Goal: Browse casually: Explore the website without a specific task or goal

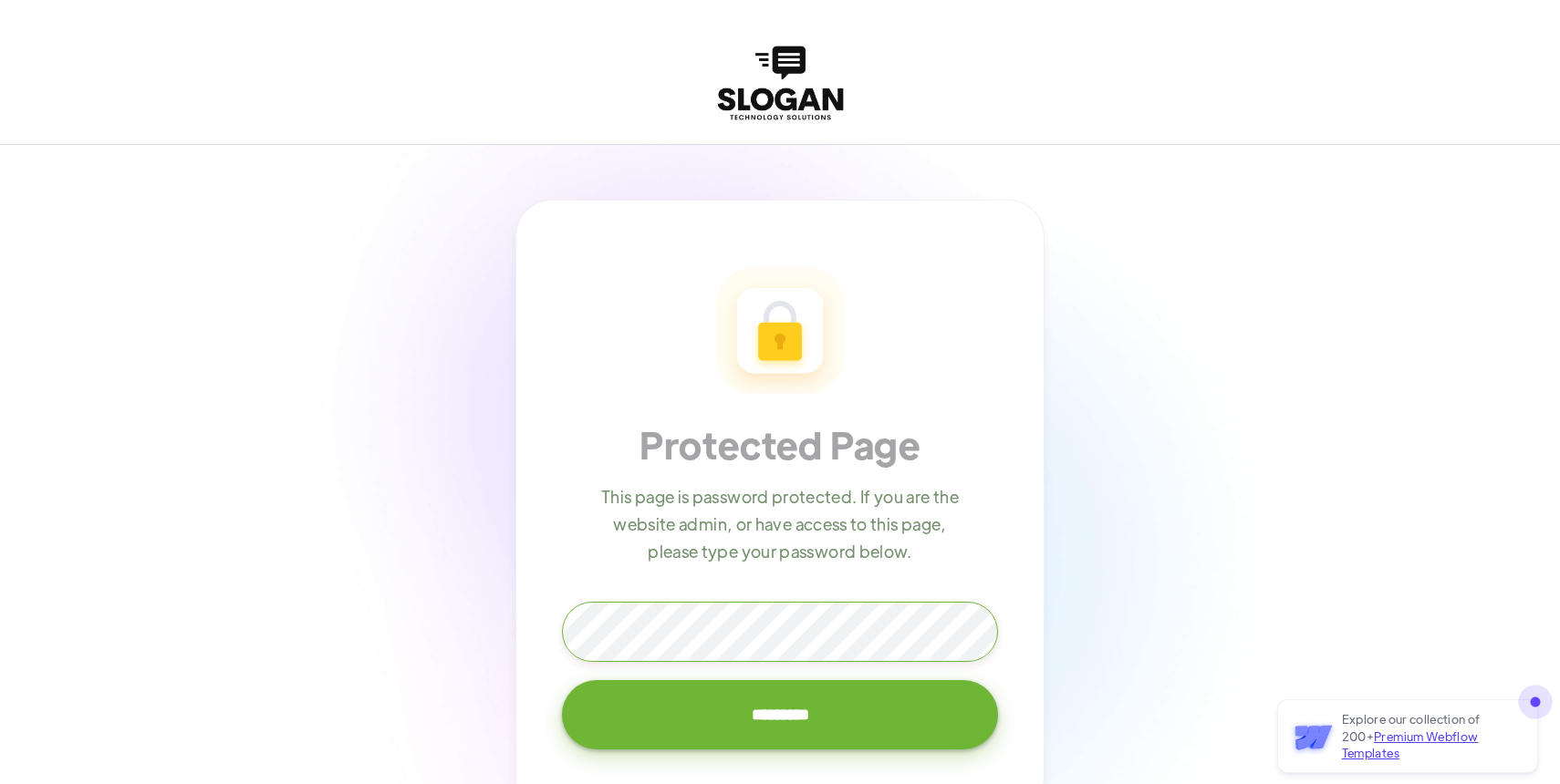
scroll to position [167, 0]
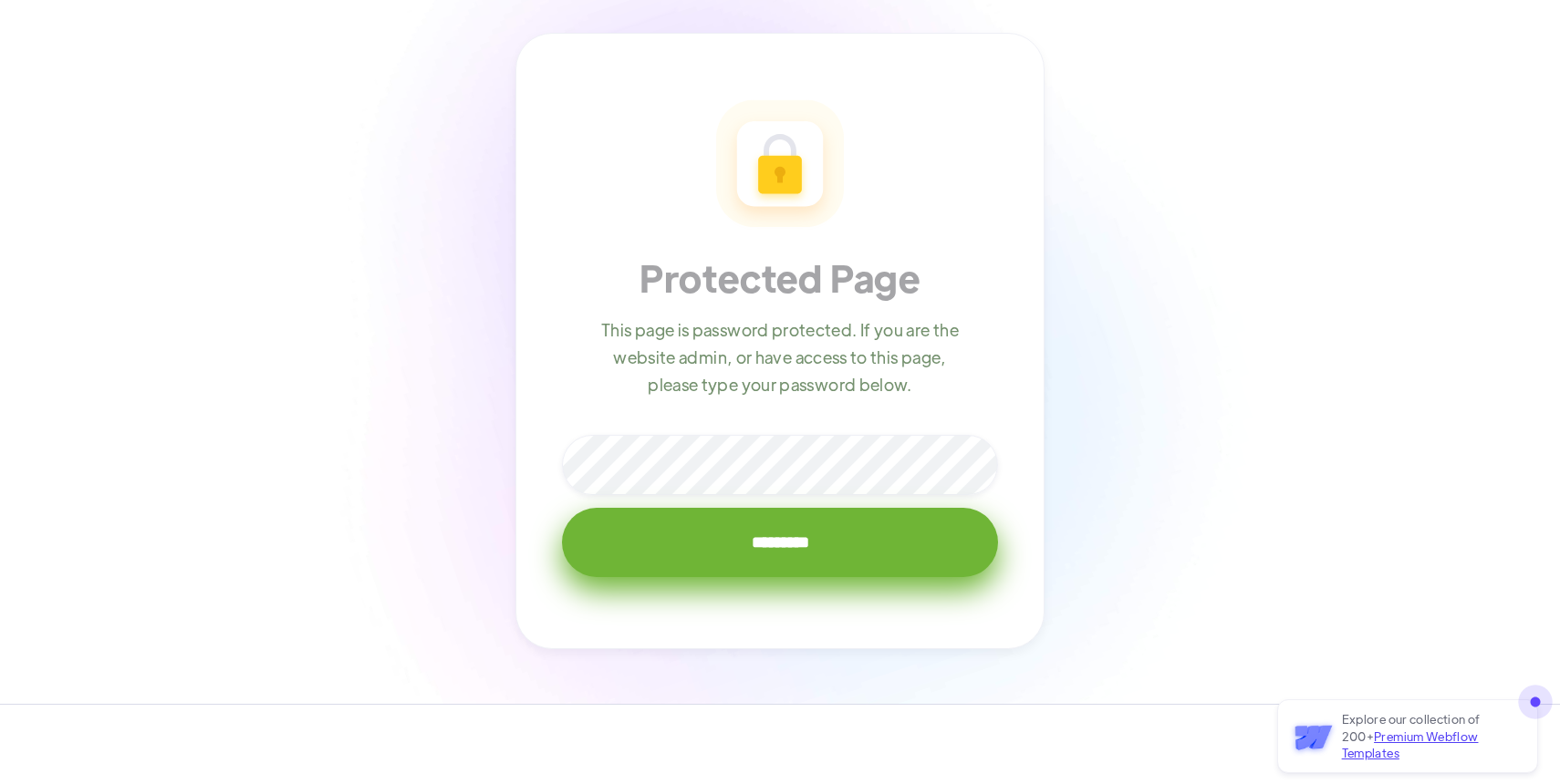
click at [705, 534] on input "*********" at bounding box center [780, 542] width 436 height 69
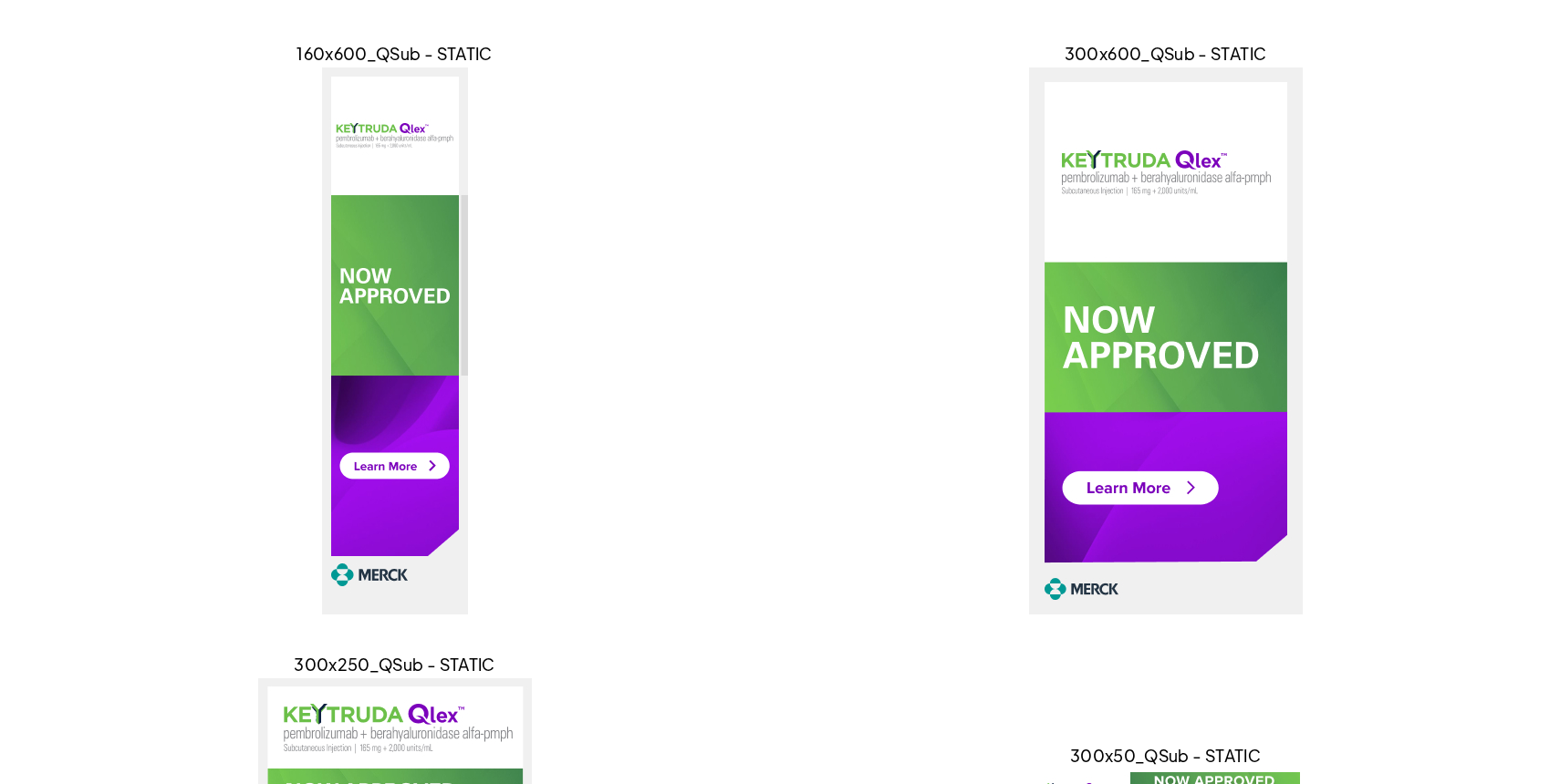
scroll to position [187, 0]
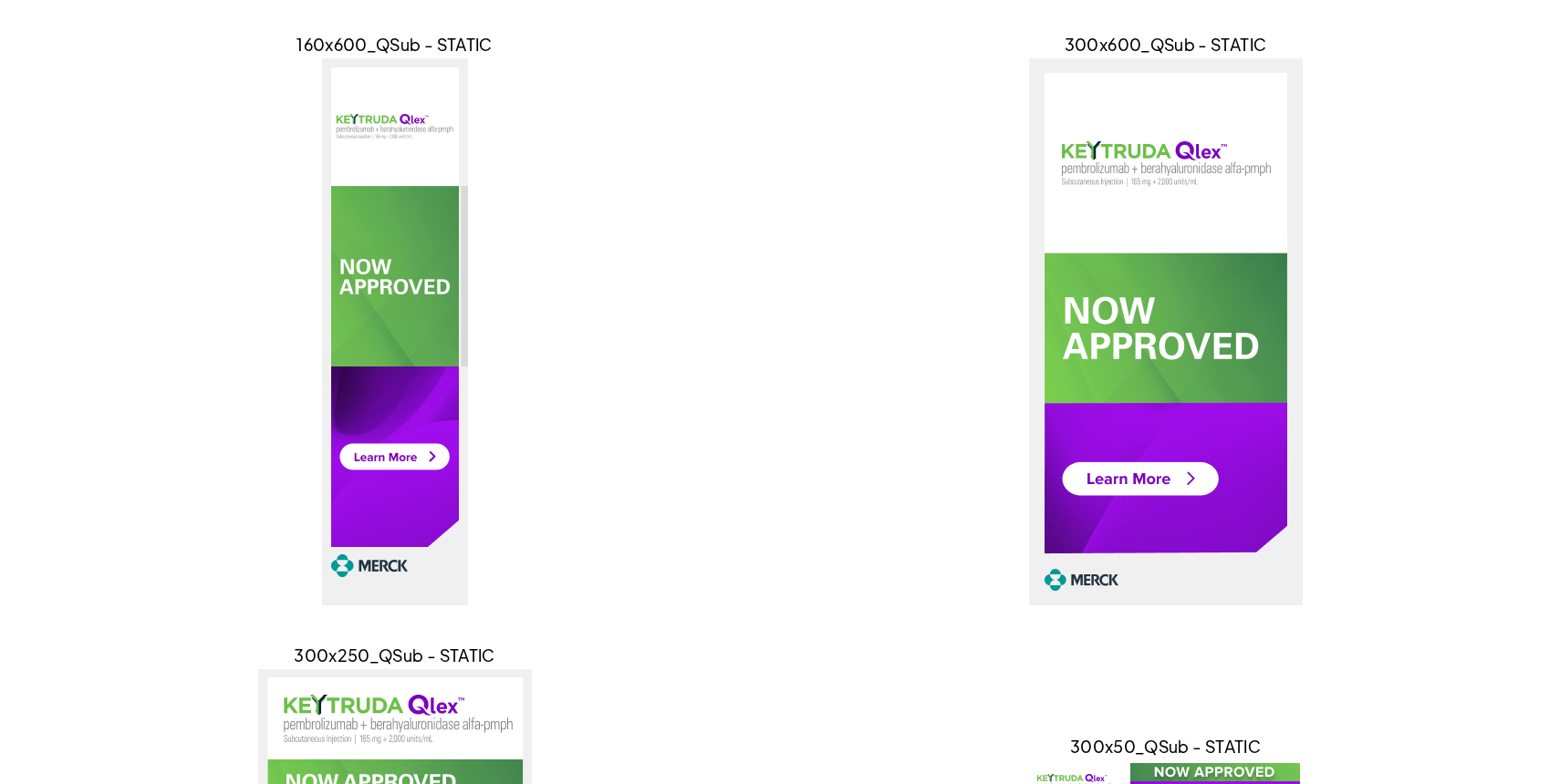
click at [407, 461] on img at bounding box center [395, 332] width 146 height 547
click at [1117, 466] on img at bounding box center [1166, 332] width 274 height 547
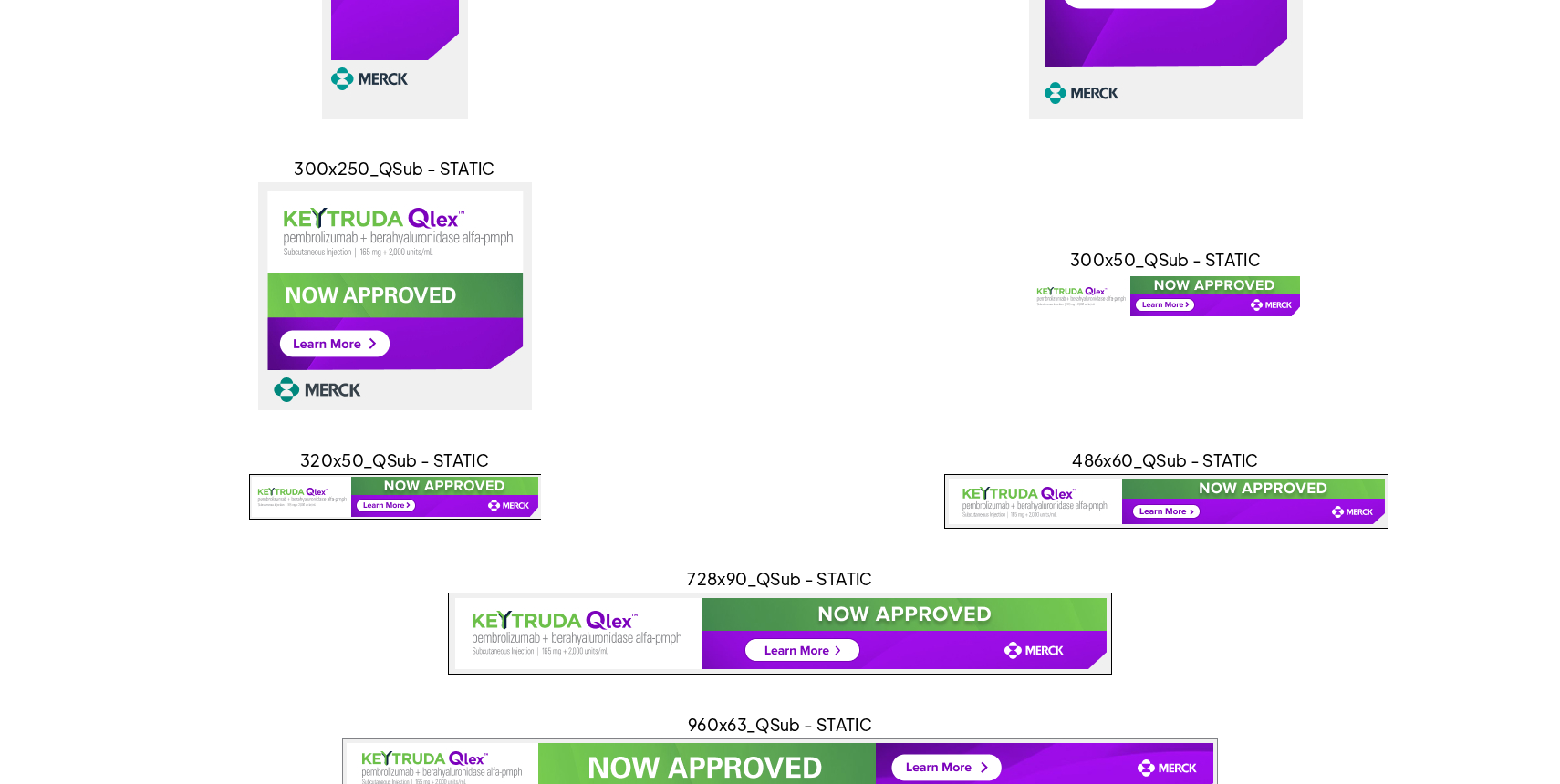
scroll to position [694, 0]
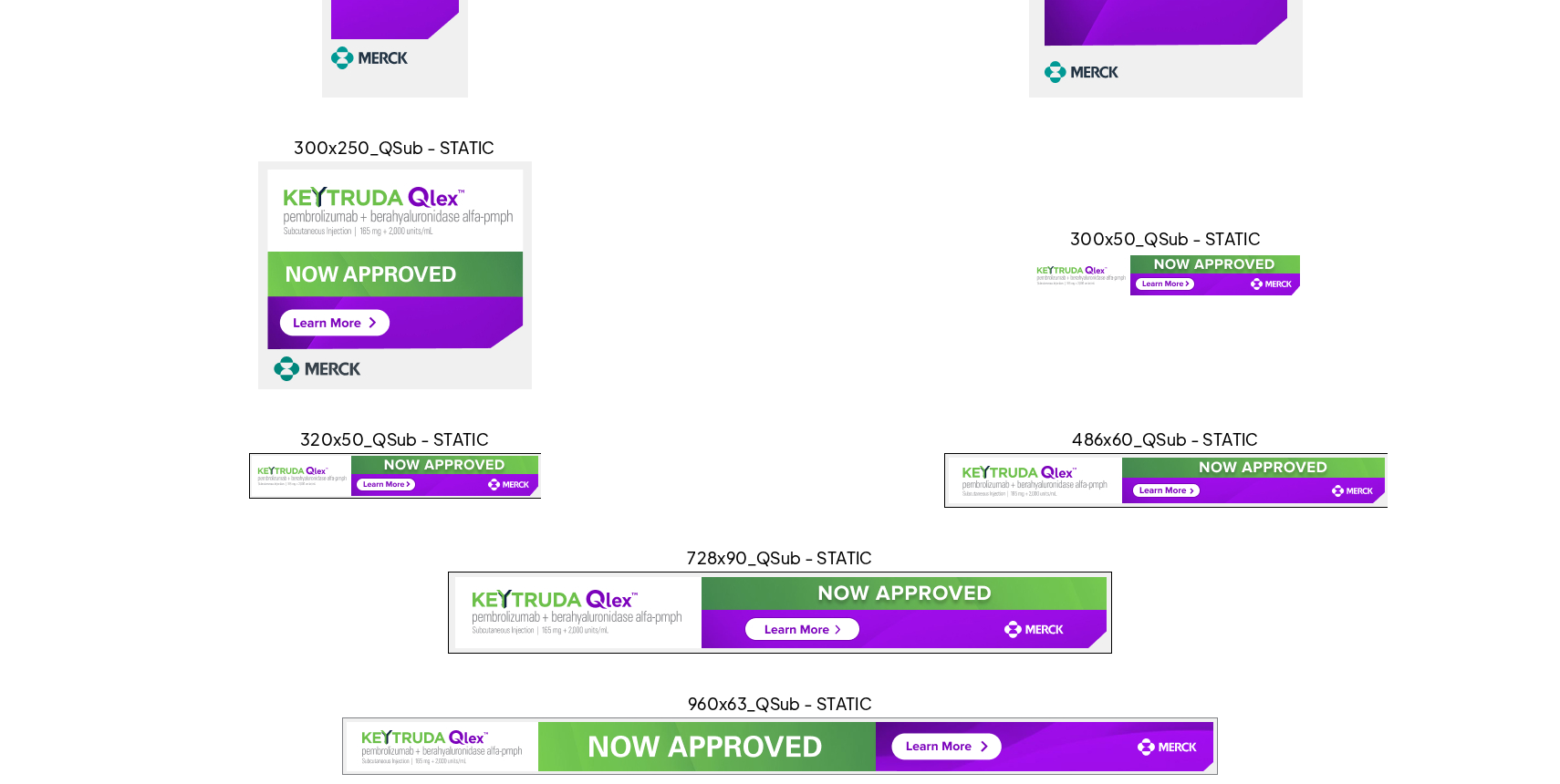
click at [310, 353] on img at bounding box center [395, 275] width 274 height 228
click at [1068, 265] on img at bounding box center [1166, 275] width 274 height 45
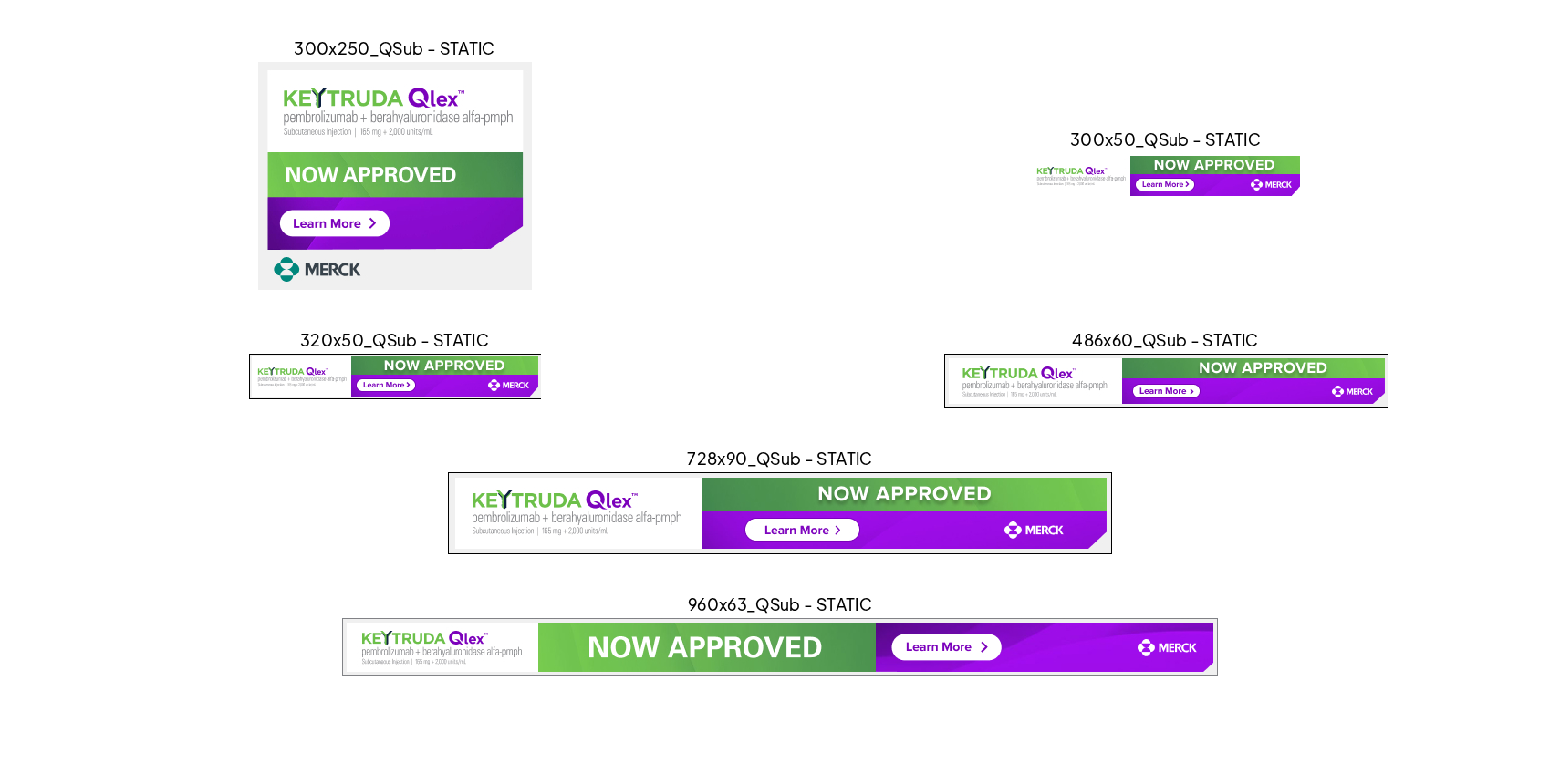
click at [464, 371] on img at bounding box center [395, 377] width 292 height 45
click at [1099, 368] on img at bounding box center [1165, 382] width 444 height 55
click at [803, 494] on img at bounding box center [780, 513] width 664 height 82
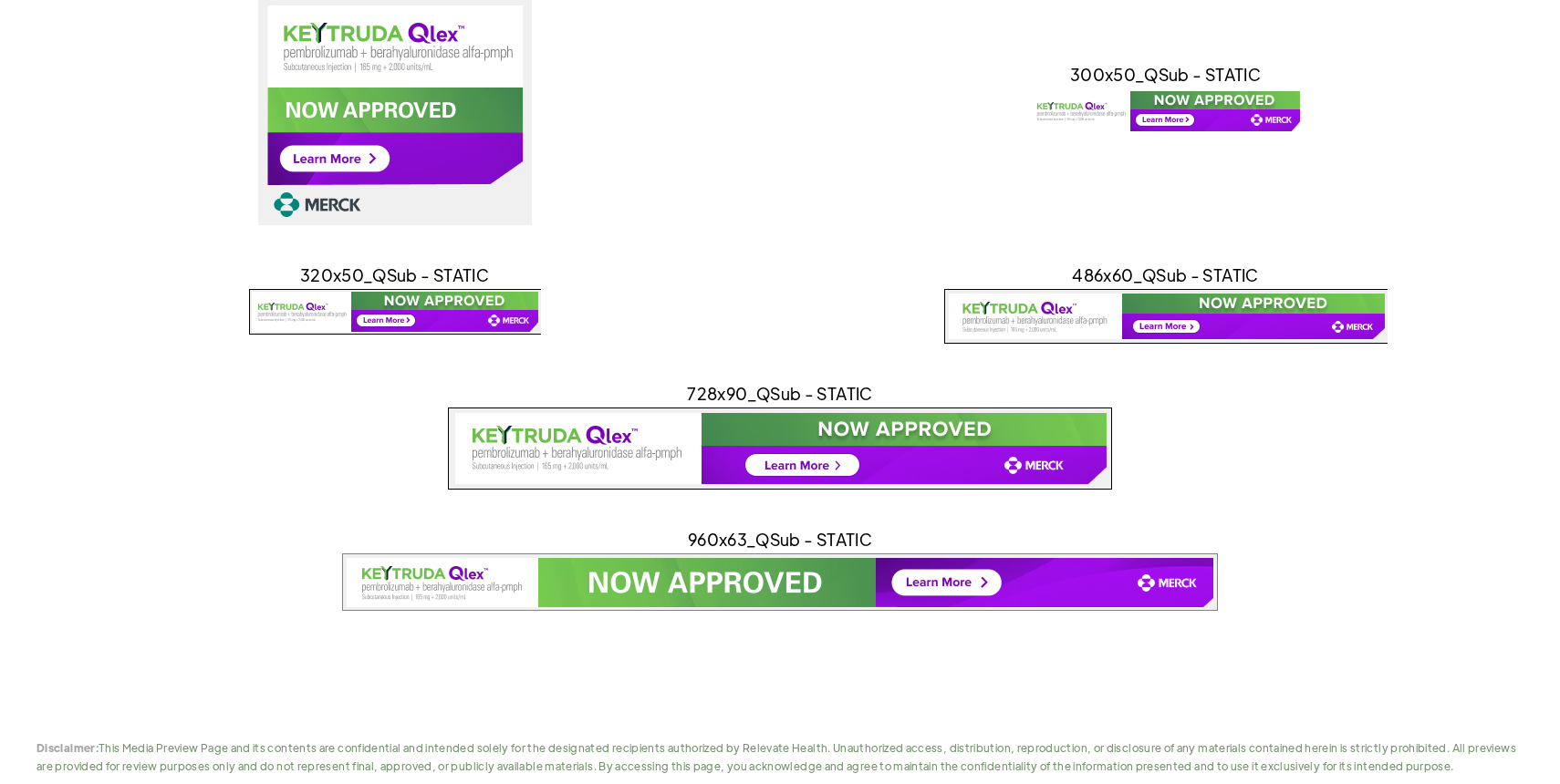
scroll to position [864, 0]
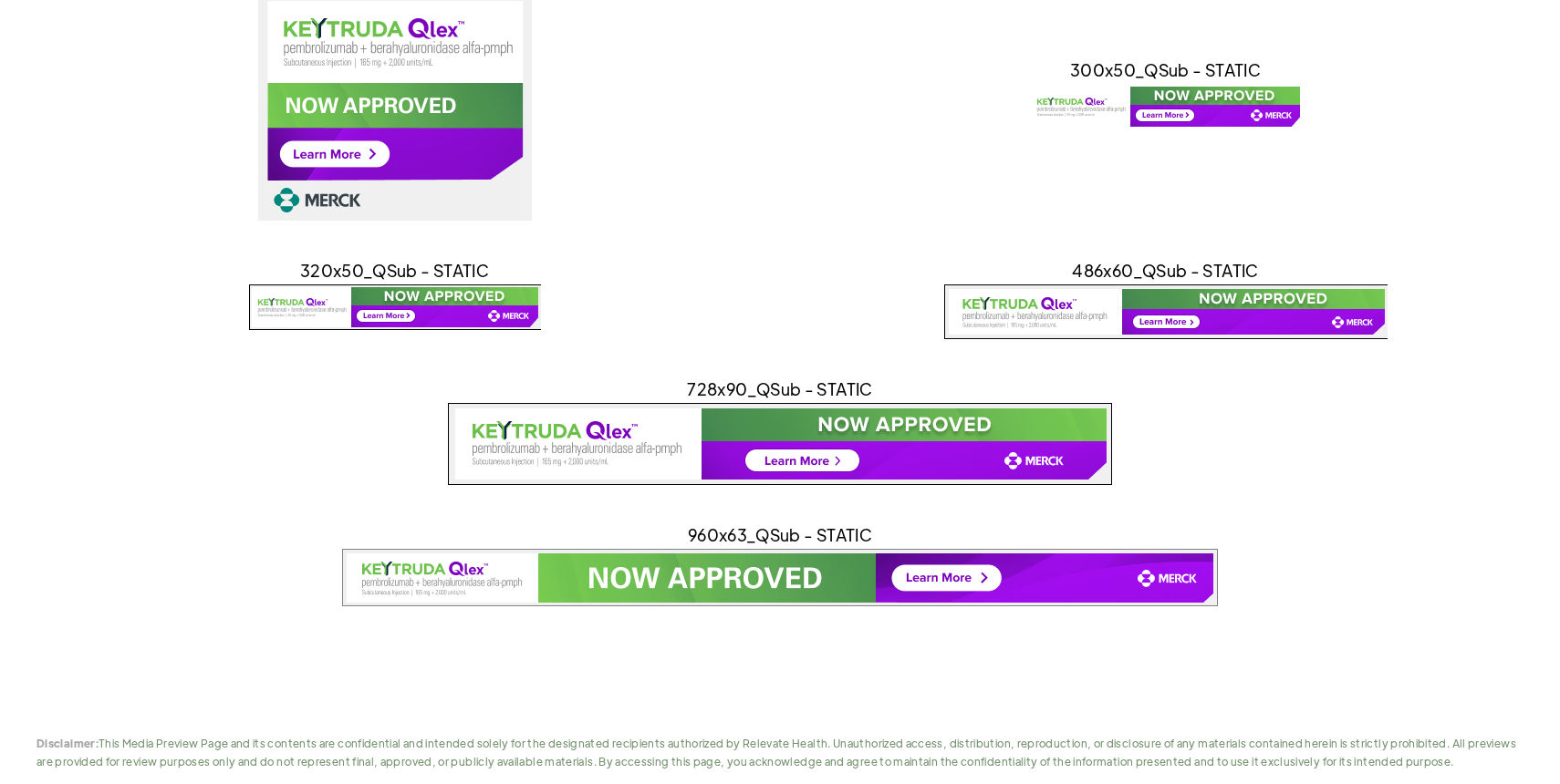
click at [725, 588] on img at bounding box center [780, 577] width 876 height 57
